Goal: Navigation & Orientation: Find specific page/section

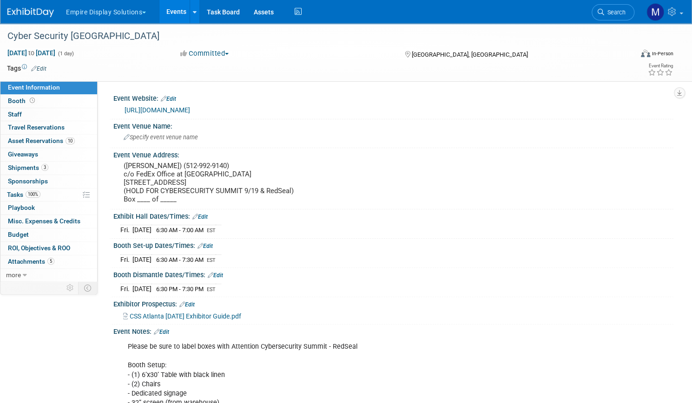
click at [158, 8] on button "Empire Display Solutions" at bounding box center [111, 10] width 93 height 20
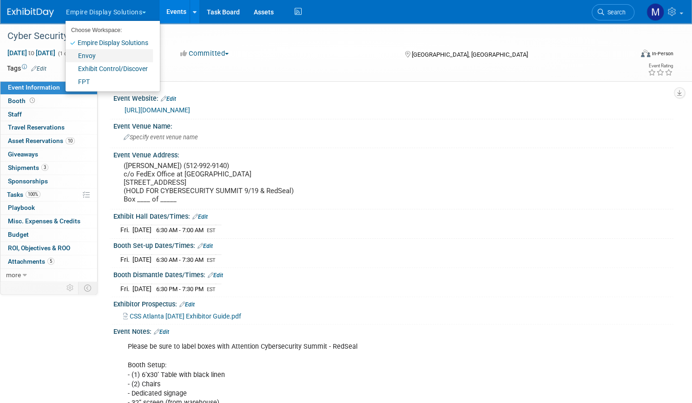
click at [126, 57] on link "Envoy" at bounding box center [109, 55] width 87 height 13
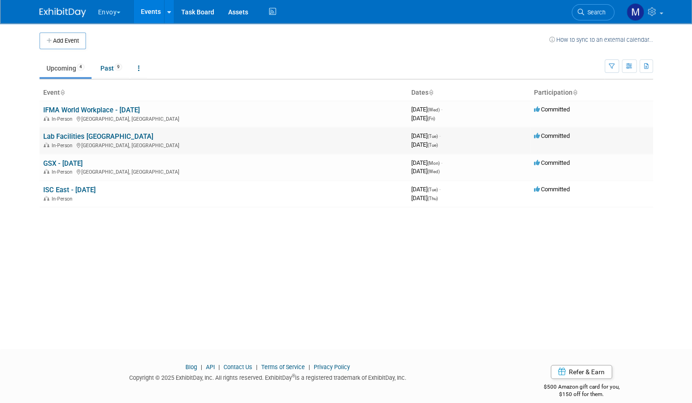
click at [83, 134] on link "Lab Facilities [GEOGRAPHIC_DATA]" at bounding box center [98, 136] width 110 height 8
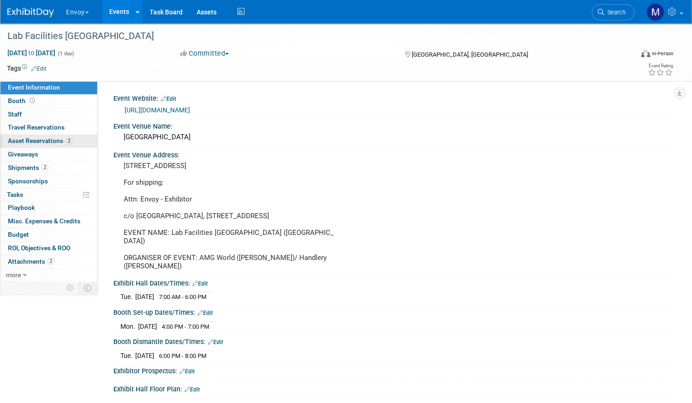
click at [73, 142] on span "Asset Reservations 2" at bounding box center [40, 140] width 65 height 7
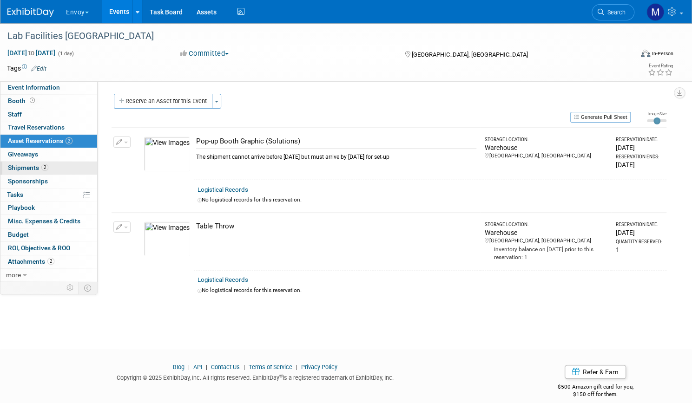
click at [48, 165] on span "Shipments 2" at bounding box center [28, 167] width 40 height 7
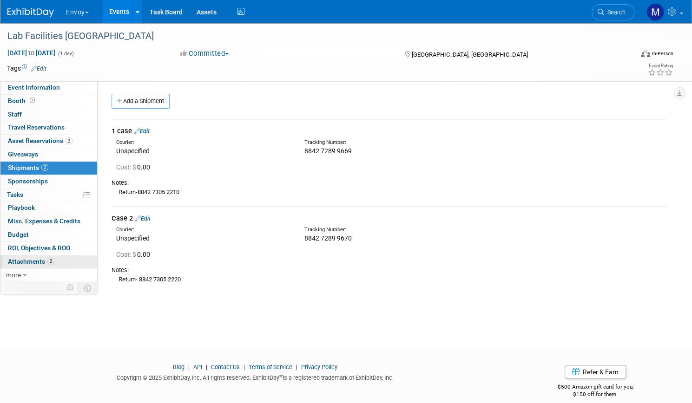
click at [54, 260] on span "Attachments 2" at bounding box center [31, 261] width 46 height 7
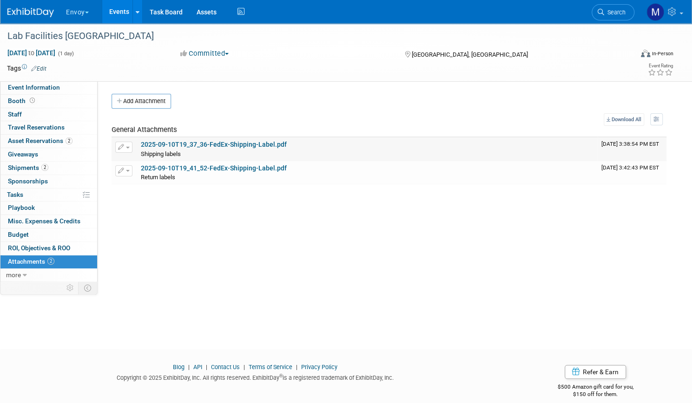
click at [237, 141] on link "2025-09-10T19_37_36-FedEx-Shipping-Label.pdf" at bounding box center [214, 144] width 146 height 7
click at [73, 140] on span "Asset Reservations 2" at bounding box center [40, 140] width 65 height 7
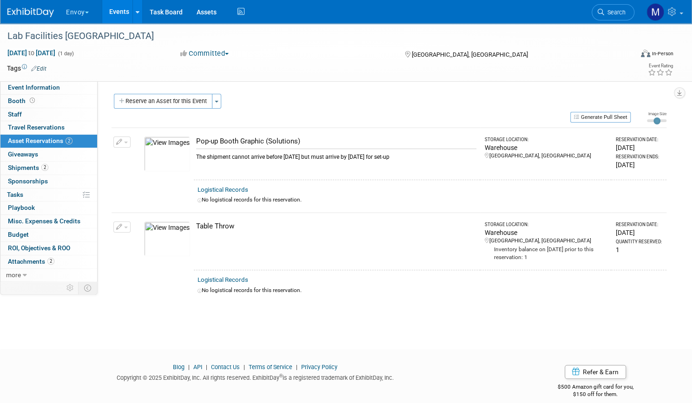
click at [136, 10] on link "Events" at bounding box center [119, 11] width 34 height 23
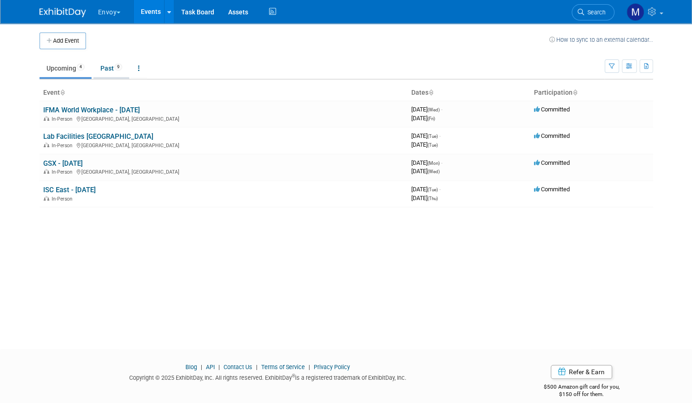
click at [98, 73] on link "Past 9" at bounding box center [111, 68] width 36 height 18
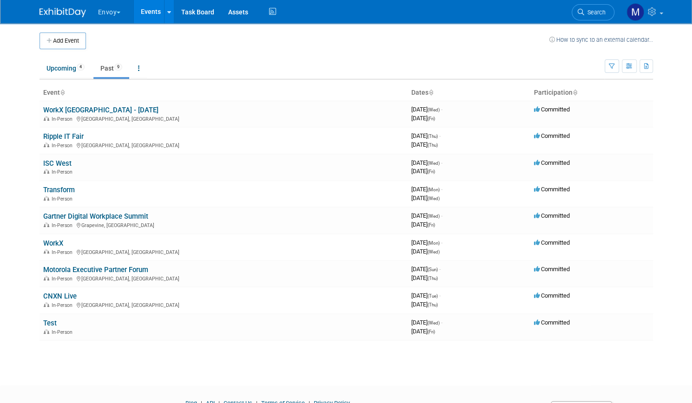
click at [108, 12] on button "Envoy" at bounding box center [114, 10] width 35 height 20
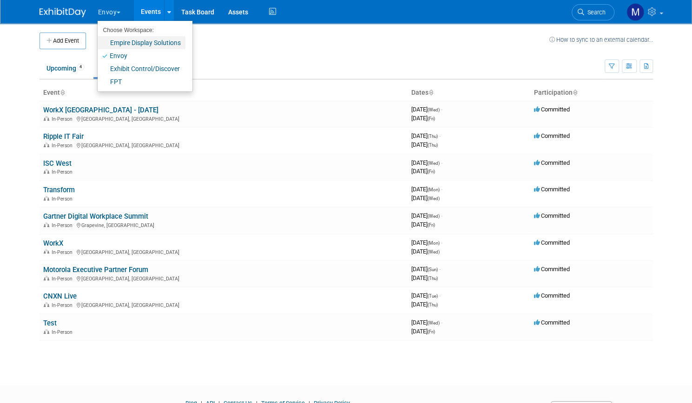
click at [110, 46] on link "Empire Display Solutions" at bounding box center [142, 42] width 88 height 13
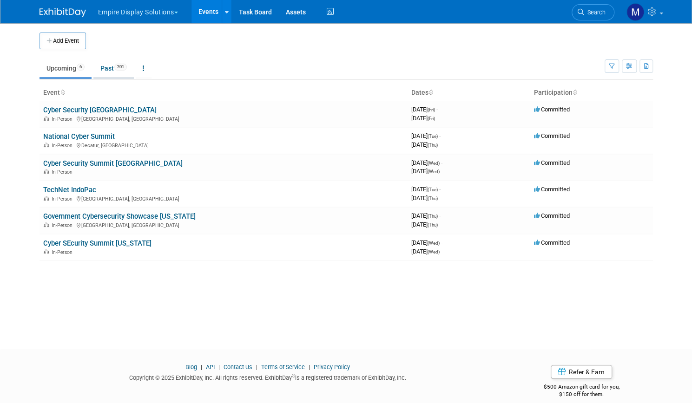
click at [109, 66] on link "Past 201" at bounding box center [113, 68] width 40 height 18
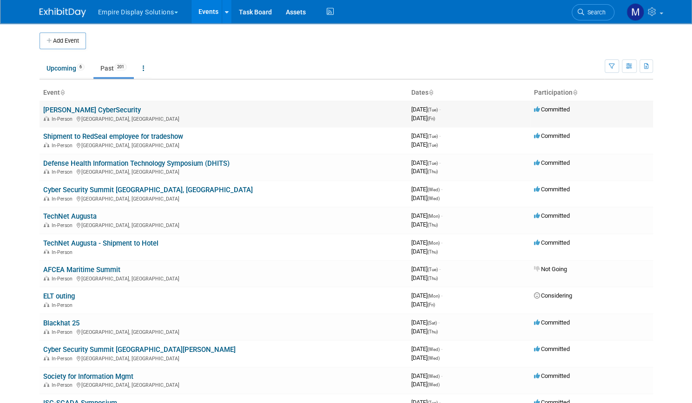
click at [98, 109] on link "[PERSON_NAME] CyberSecurity" at bounding box center [92, 110] width 98 height 8
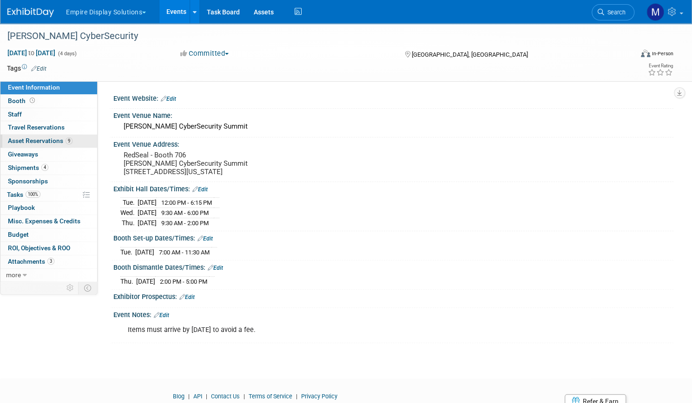
click at [73, 141] on span "Asset Reservations 9" at bounding box center [40, 140] width 65 height 7
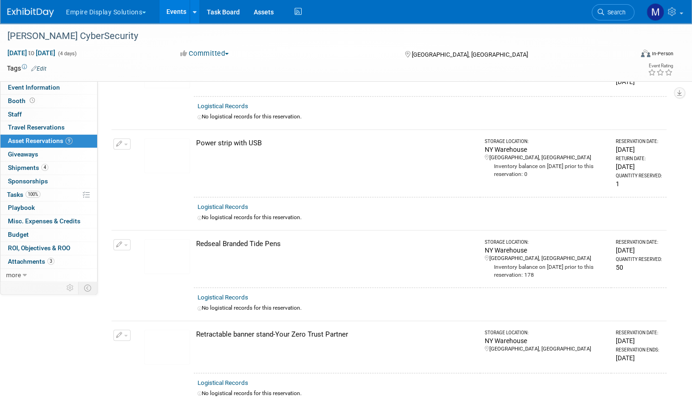
scroll to position [173, 0]
